Goal: Navigation & Orientation: Find specific page/section

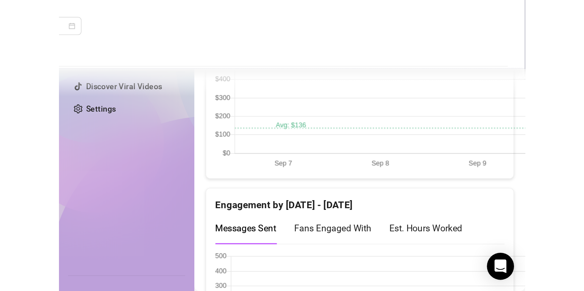
scroll to position [402, 0]
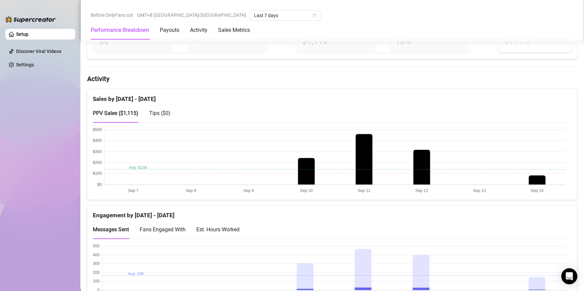
scroll to position [368, 0]
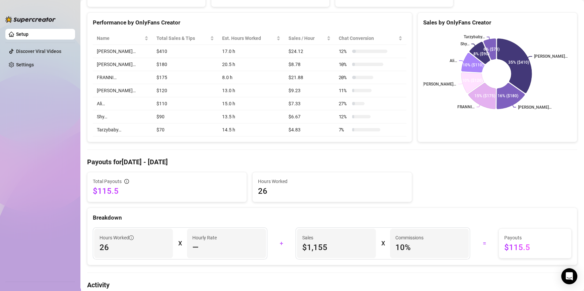
scroll to position [67, 0]
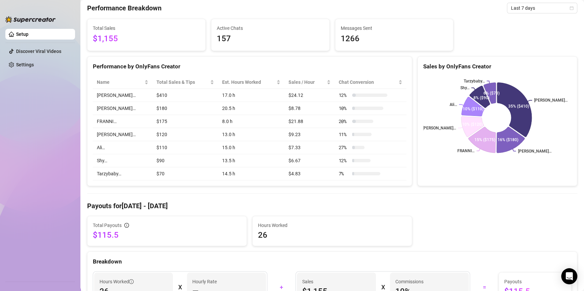
click at [45, 84] on ul "Setup Discover Viral Videos Settings" at bounding box center [40, 152] width 70 height 252
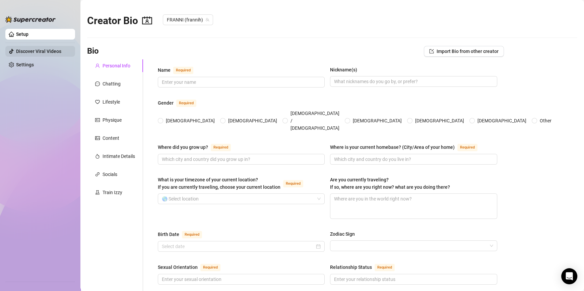
click at [36, 49] on link "Discover Viral Videos" at bounding box center [38, 51] width 45 height 5
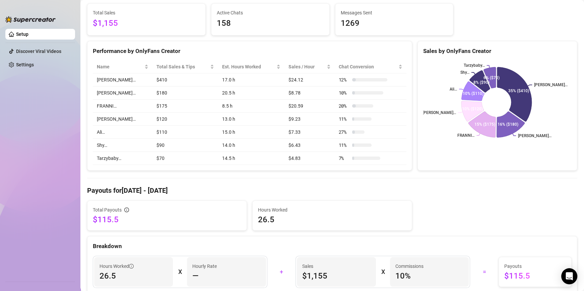
scroll to position [67, 0]
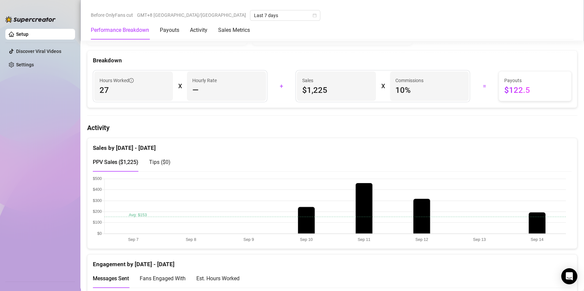
scroll to position [301, 0]
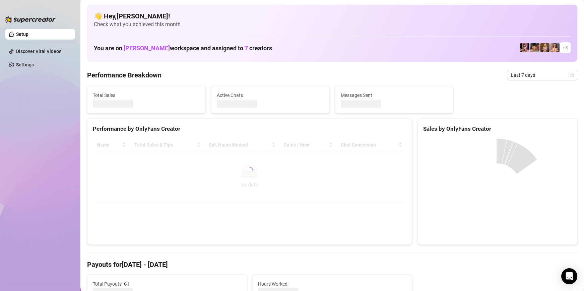
click at [543, 60] on div "👋 Hey, [PERSON_NAME] ! Check what you achieved this month You are on [PERSON_NA…" at bounding box center [332, 33] width 490 height 57
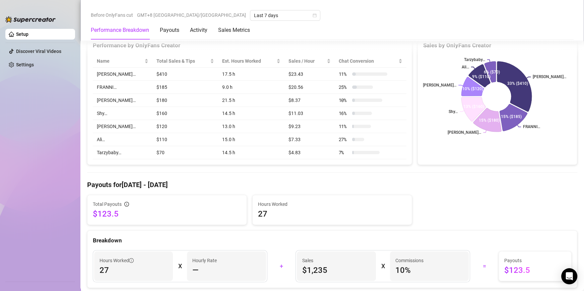
scroll to position [33, 0]
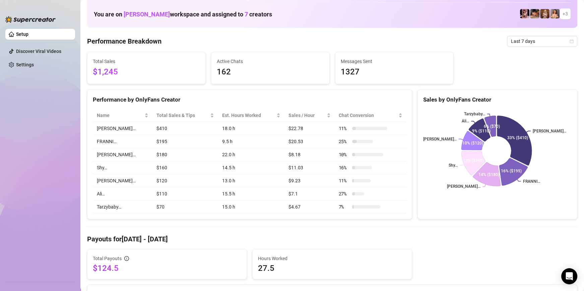
scroll to position [33, 0]
